Goal: Obtain resource: Obtain resource

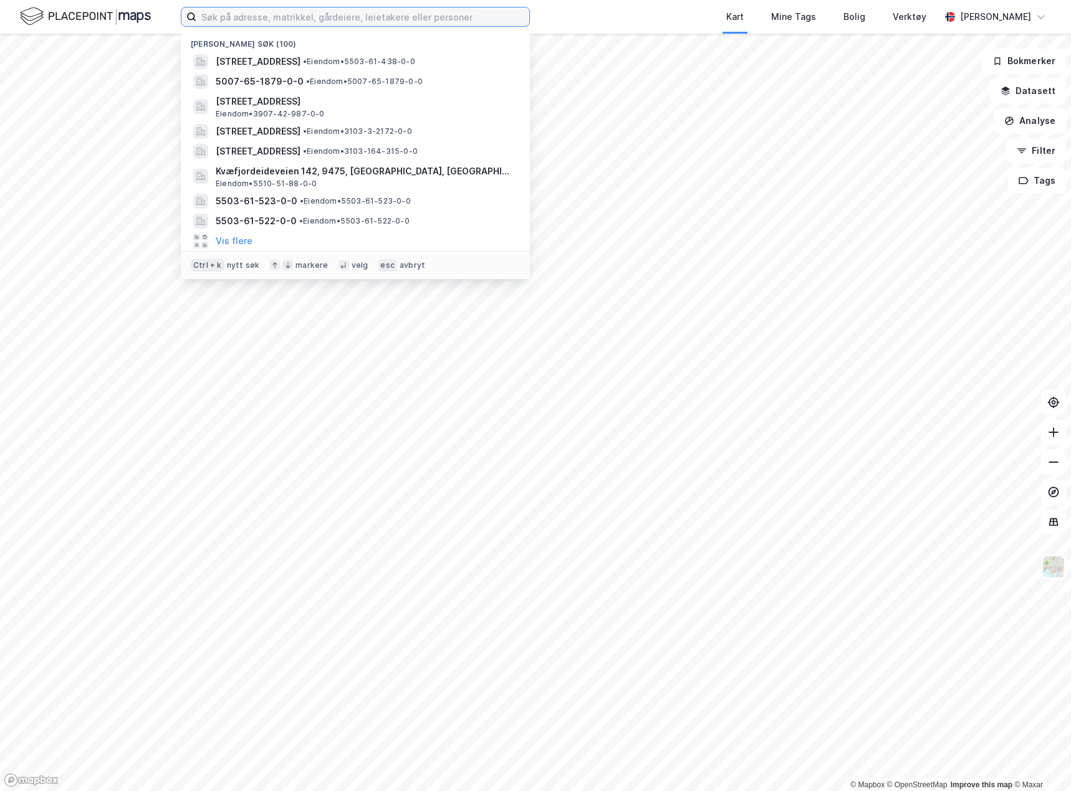
click at [459, 21] on input at bounding box center [362, 16] width 333 height 19
click at [212, 16] on input at bounding box center [362, 16] width 333 height 19
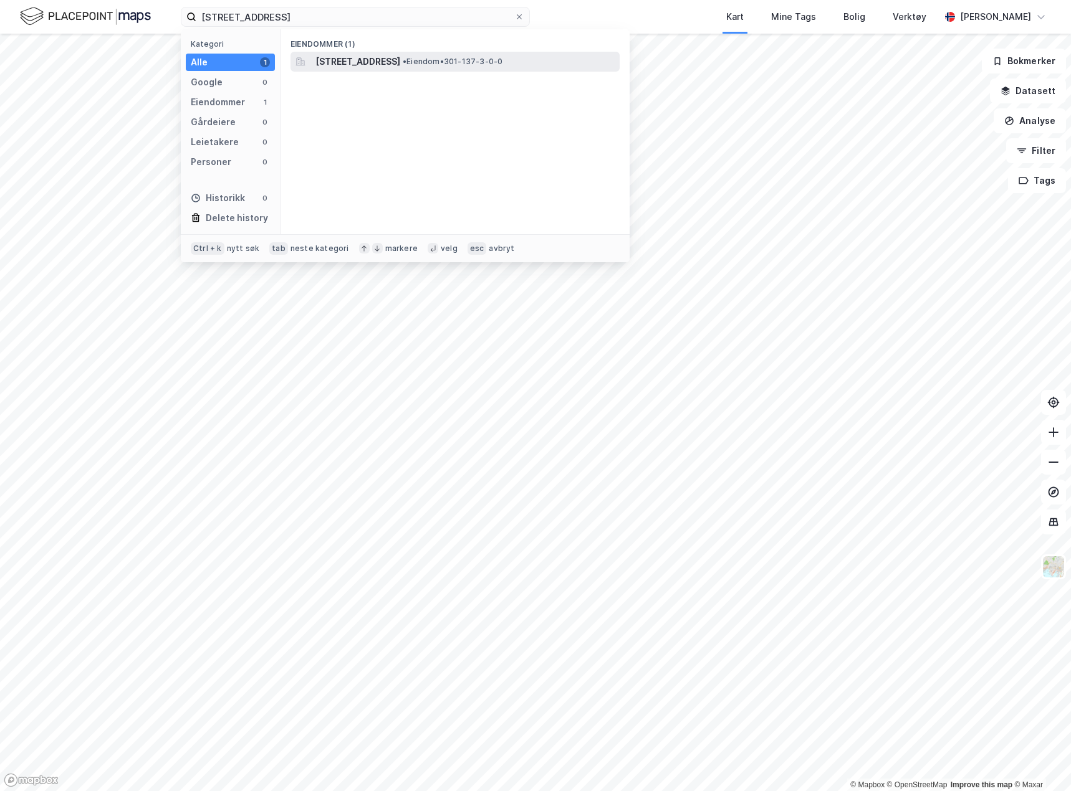
click at [348, 55] on span "[STREET_ADDRESS]" at bounding box center [357, 61] width 85 height 15
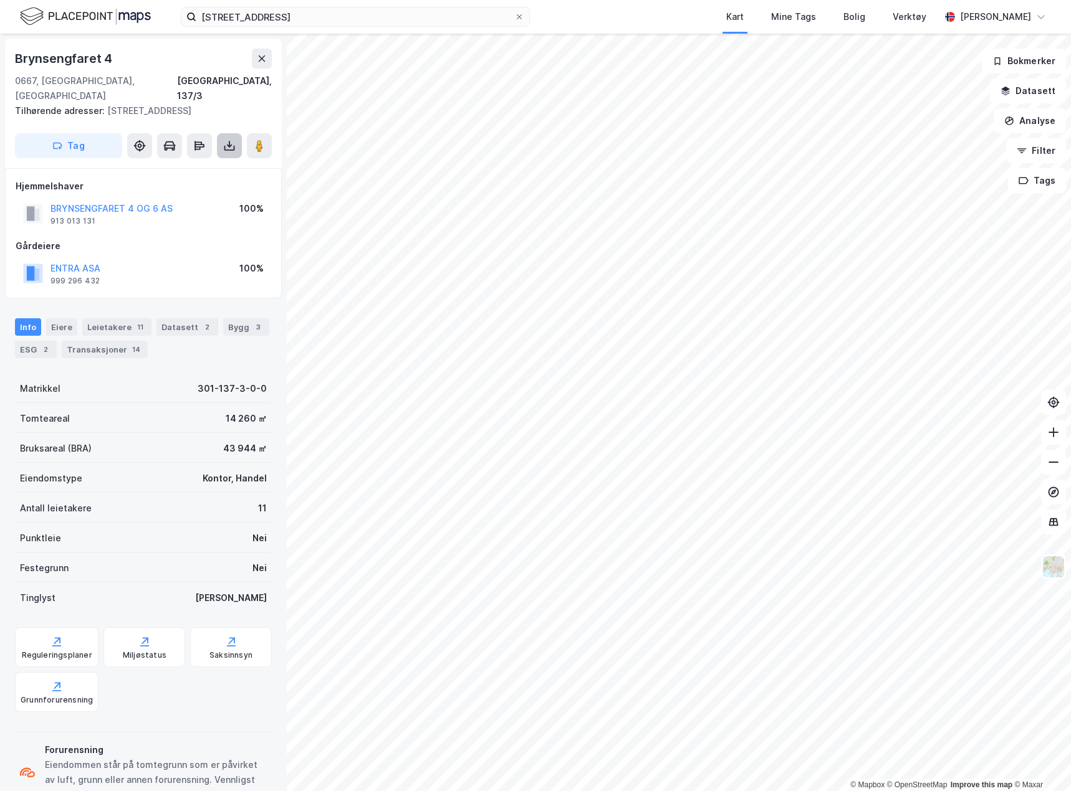
click at [227, 140] on icon at bounding box center [229, 146] width 12 height 12
click at [217, 161] on div "Last ned grunnbok" at bounding box center [175, 171] width 133 height 20
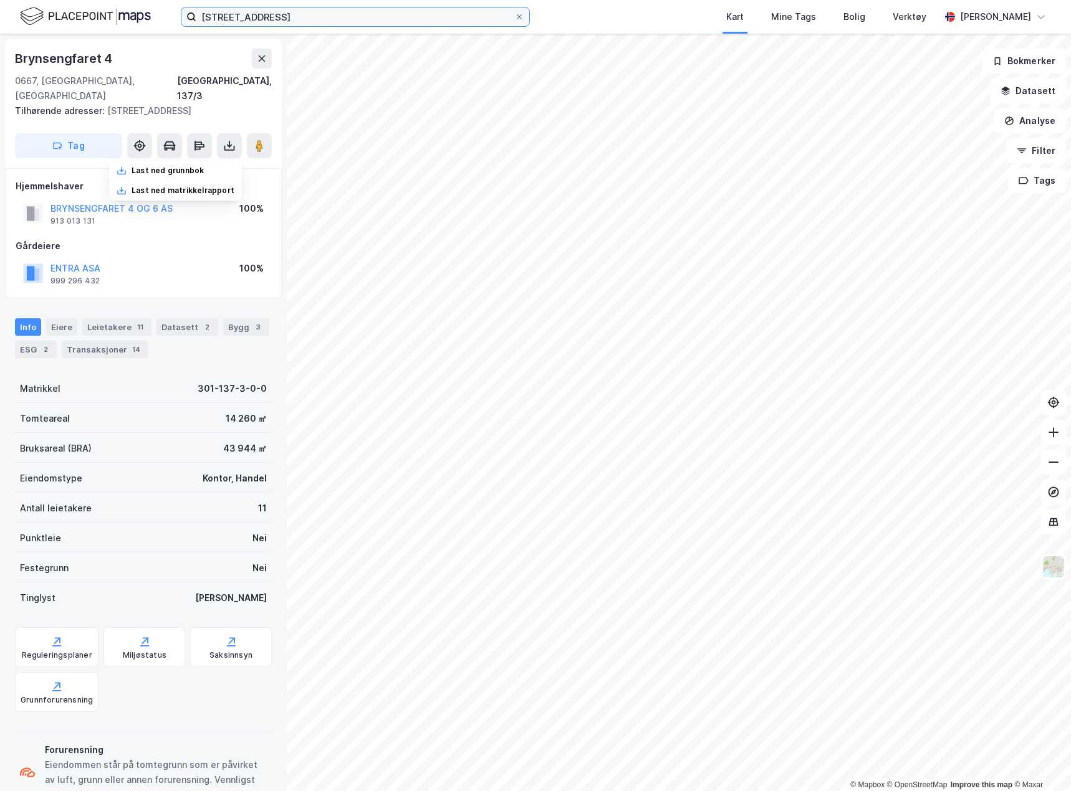
click at [223, 16] on input "[STREET_ADDRESS]" at bounding box center [355, 16] width 318 height 19
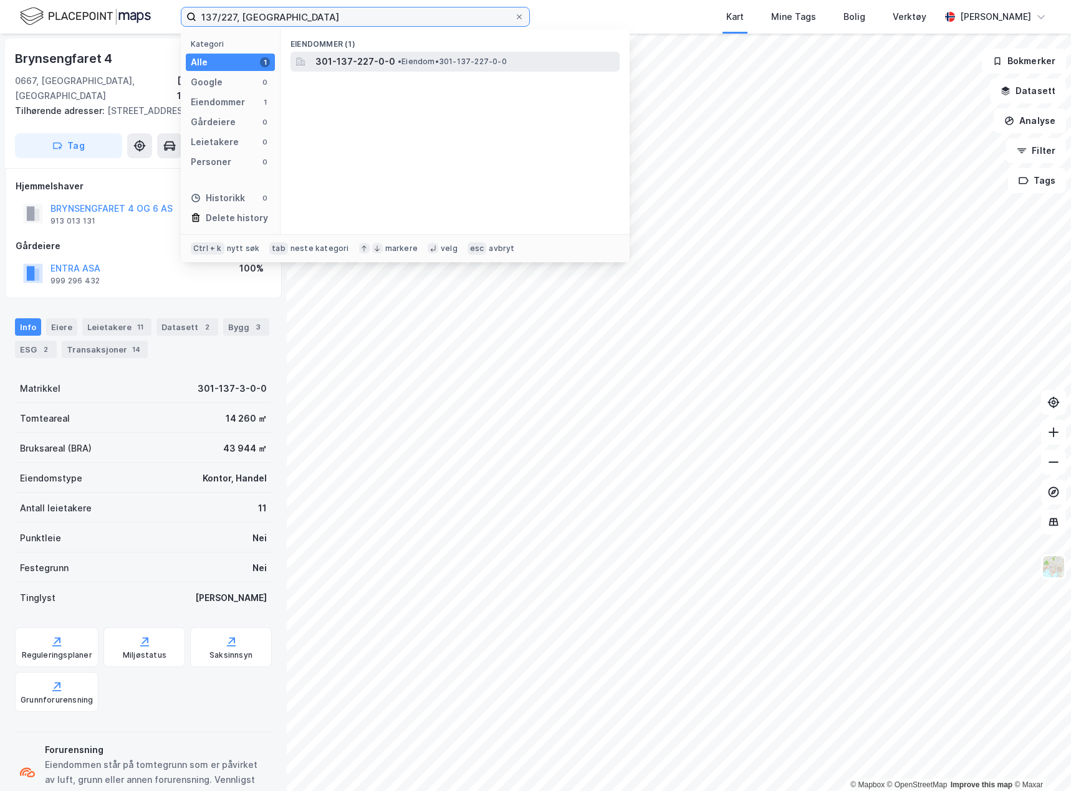
type input "137/227, [GEOGRAPHIC_DATA]"
click at [419, 59] on span "• Eiendom • 301-137-227-0-0" at bounding box center [452, 62] width 109 height 10
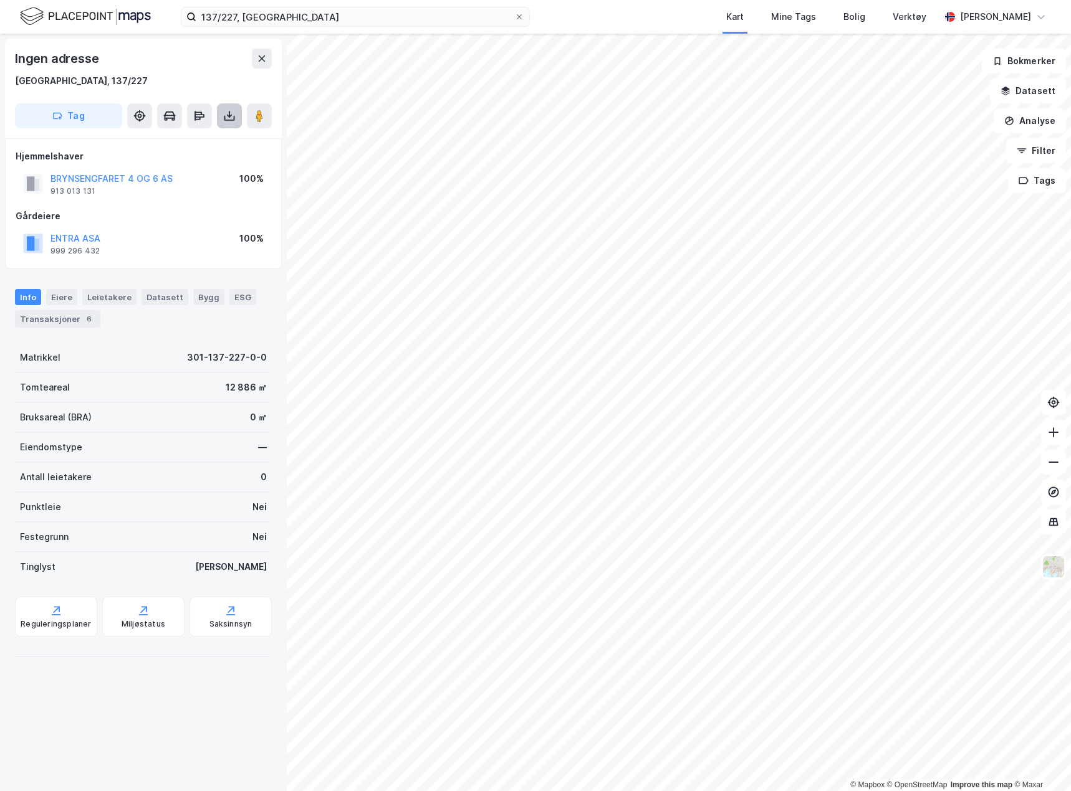
click at [229, 121] on icon at bounding box center [229, 116] width 12 height 12
click at [211, 135] on div "Last ned grunnbok" at bounding box center [175, 141] width 133 height 20
